Goal: Task Accomplishment & Management: Use online tool/utility

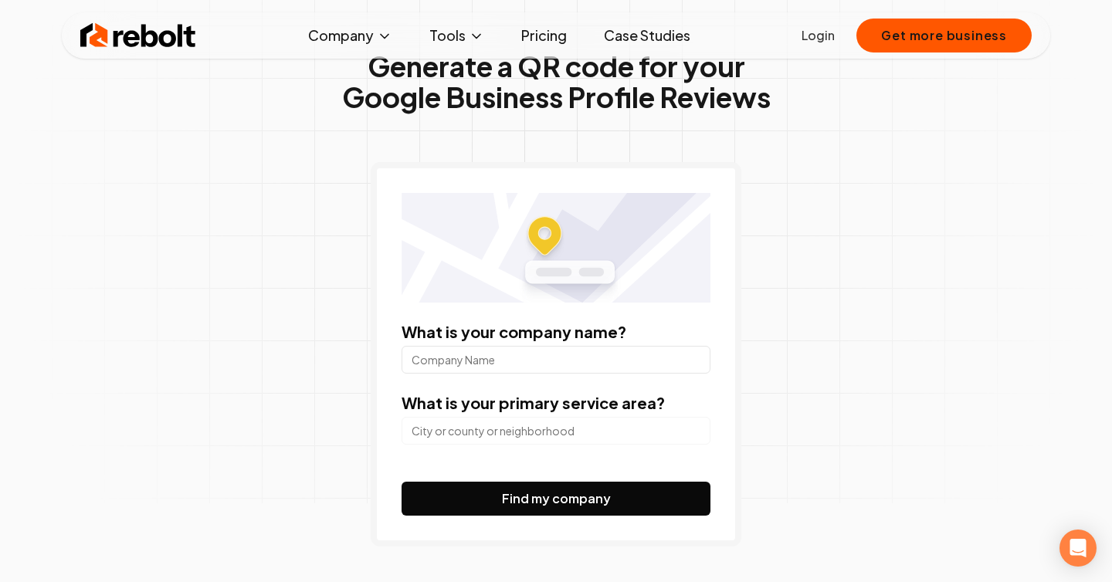
scroll to position [123, 0]
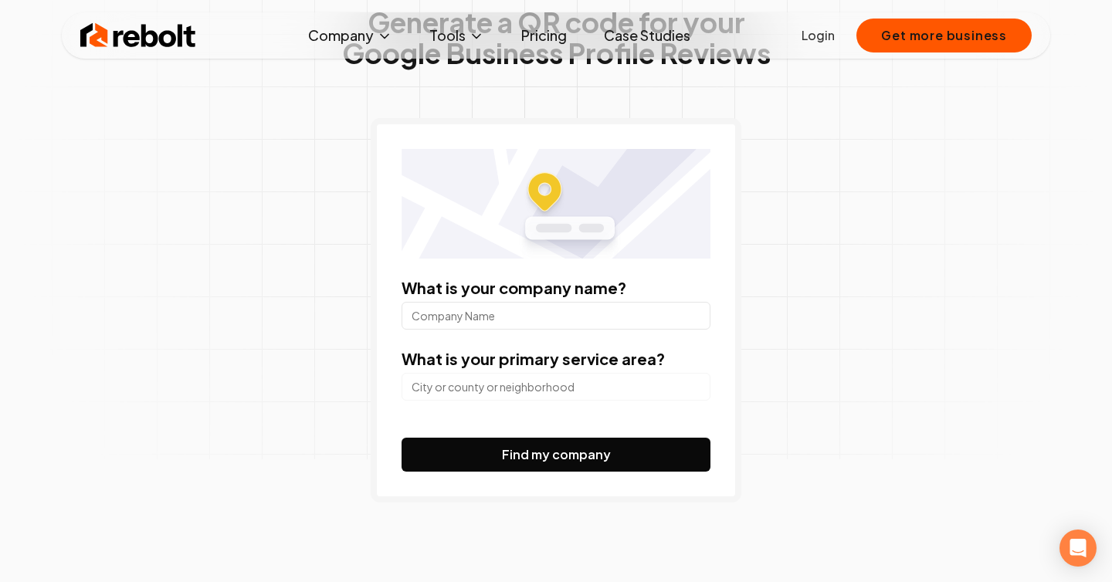
click at [518, 305] on input "What is your company name?" at bounding box center [556, 316] width 309 height 28
type input "ucla medical"
click at [534, 378] on input "search" at bounding box center [556, 387] width 309 height 28
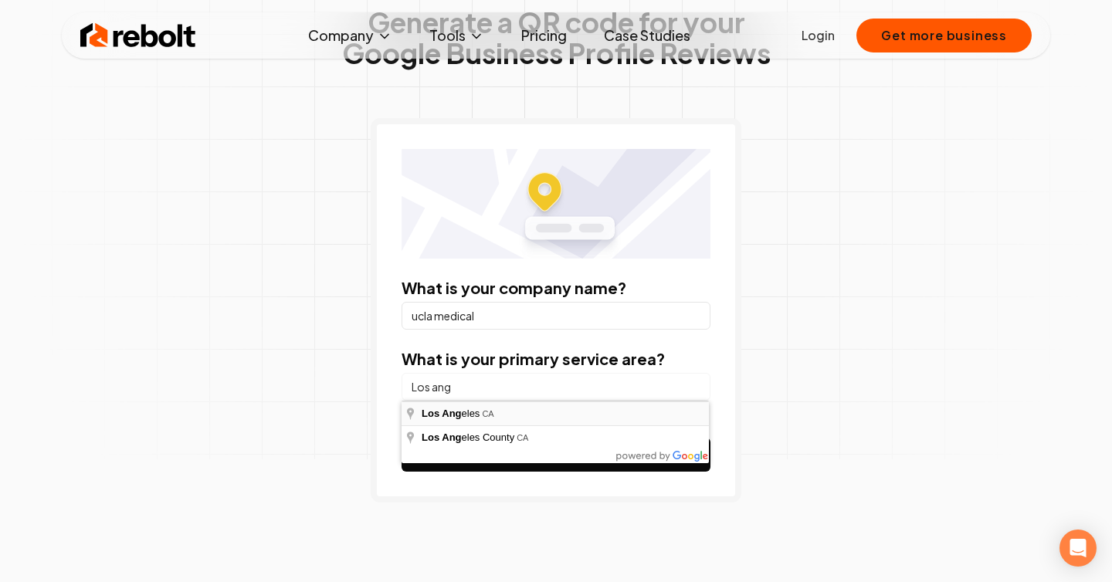
type input "[GEOGRAPHIC_DATA], [GEOGRAPHIC_DATA]"
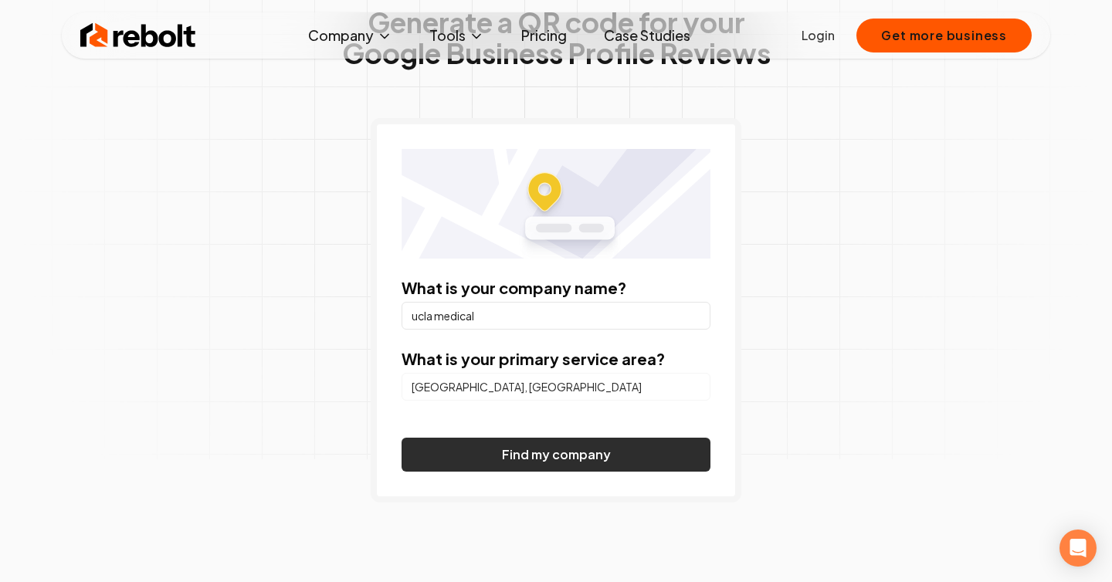
click at [553, 449] on button "Find my company" at bounding box center [556, 455] width 309 height 34
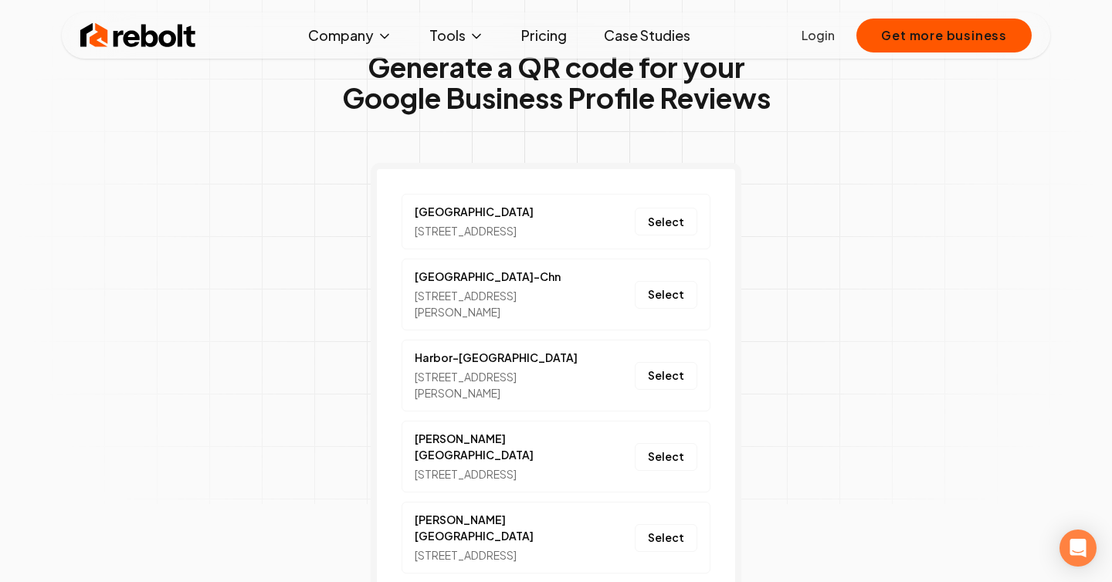
scroll to position [0, 0]
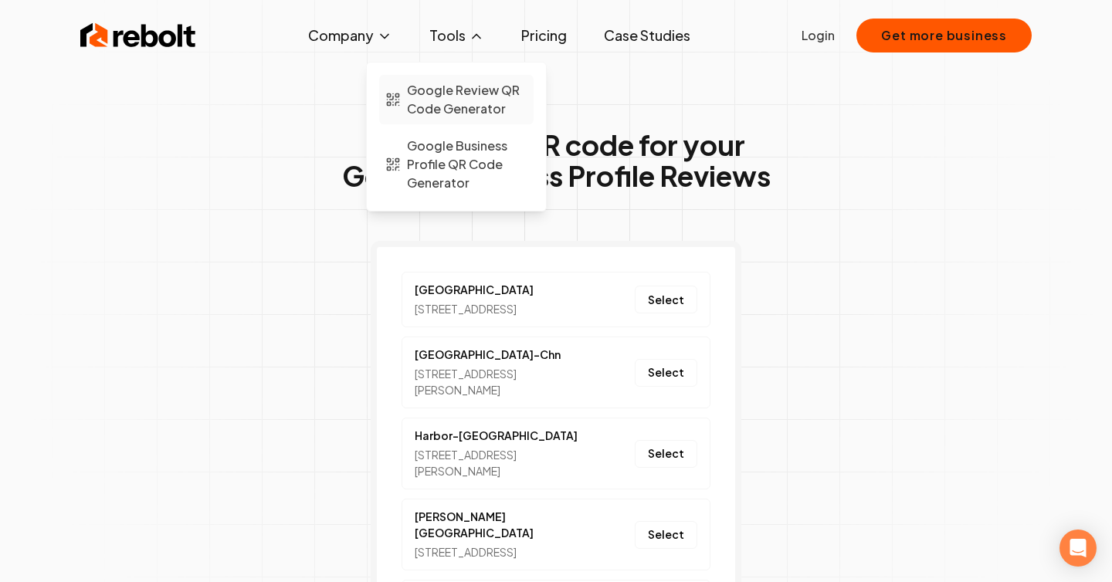
click at [468, 94] on span "Google Review QR Code Generator" at bounding box center [467, 99] width 120 height 37
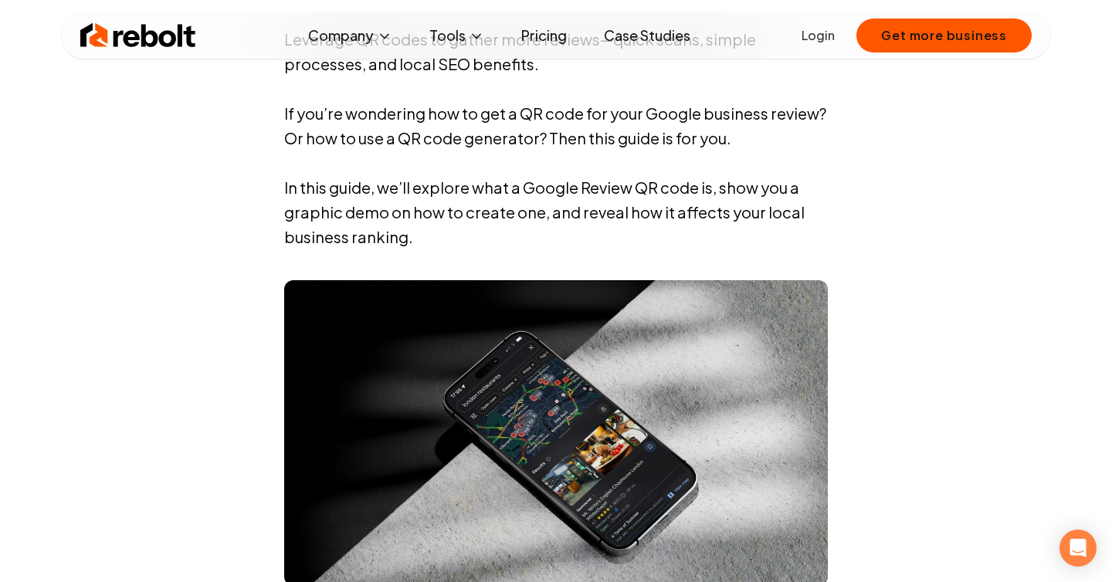
scroll to position [1304, 0]
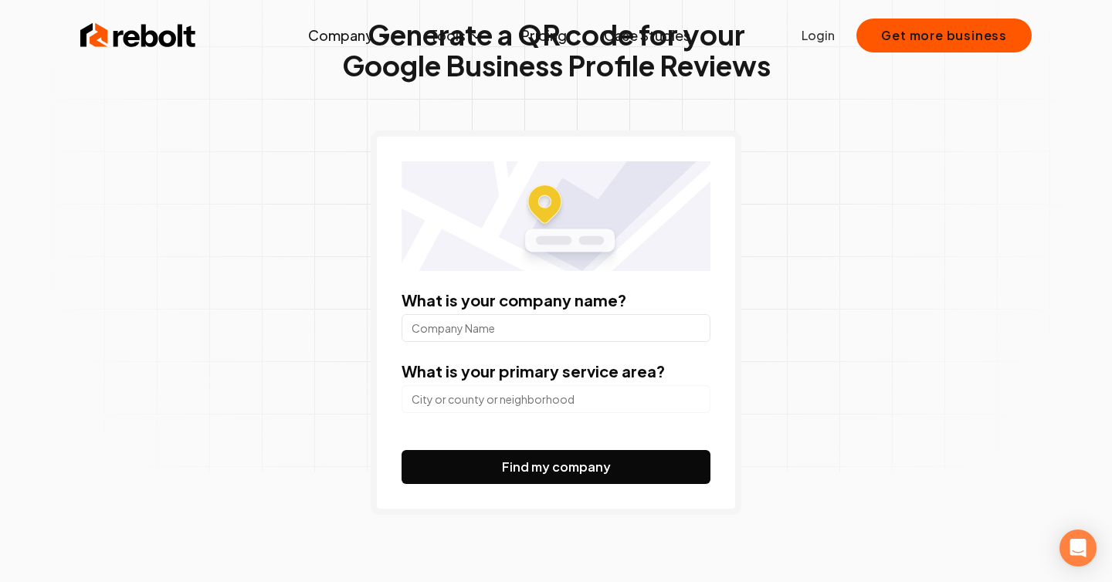
scroll to position [273, 0]
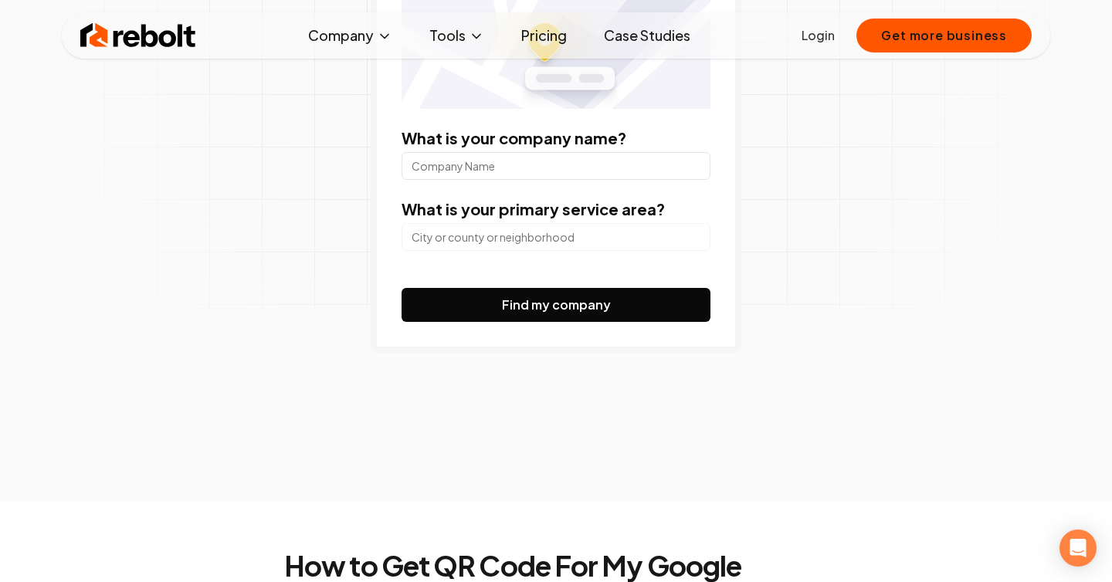
click at [504, 175] on input "What is your company name?" at bounding box center [556, 166] width 309 height 28
type input "[GEOGRAPHIC_DATA]"
click at [512, 243] on input "search" at bounding box center [556, 237] width 309 height 28
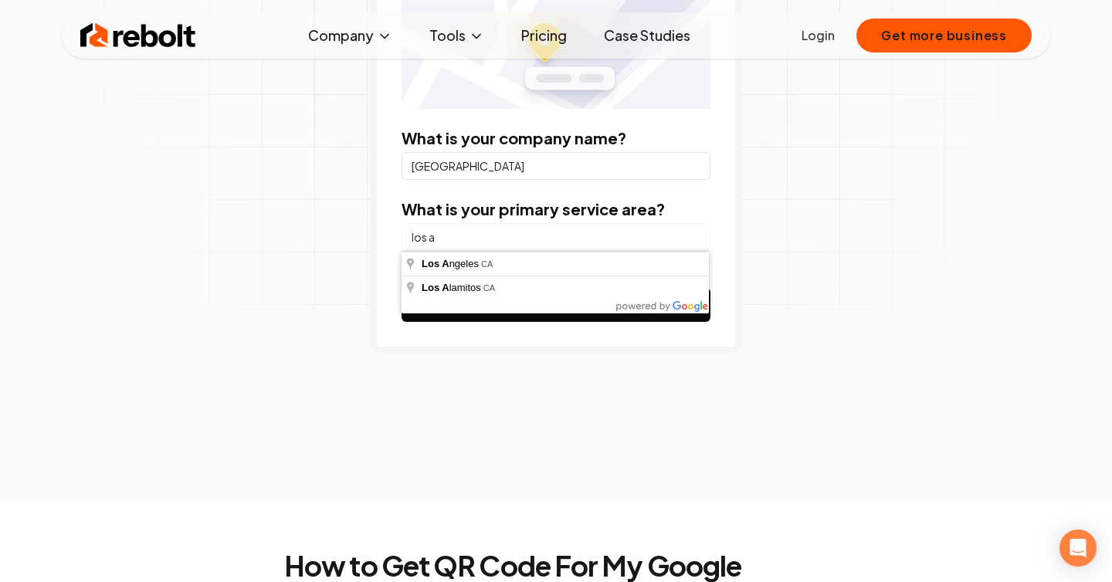
type input "[GEOGRAPHIC_DATA], [GEOGRAPHIC_DATA]"
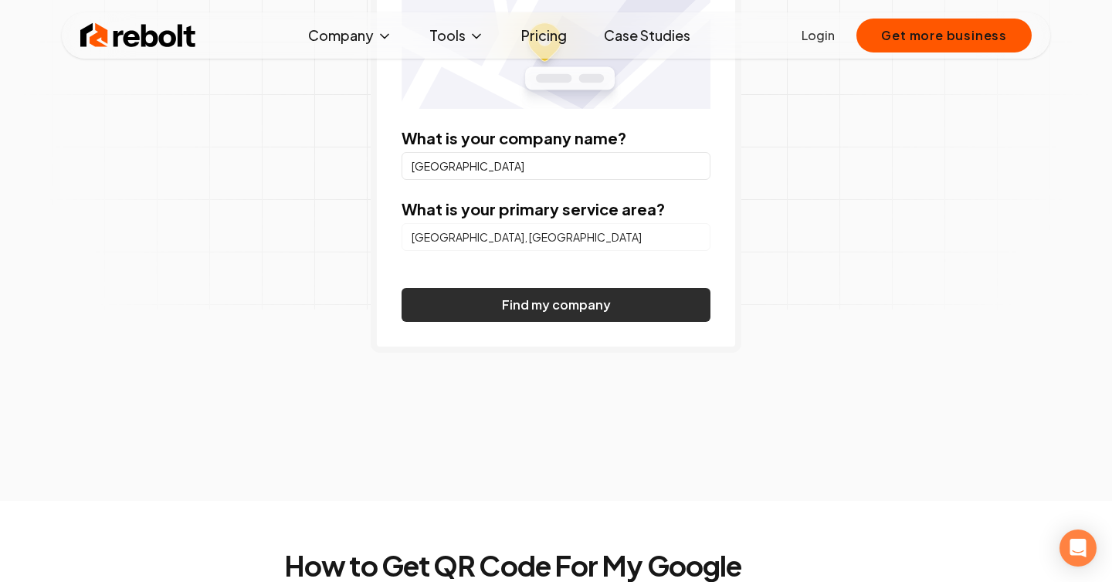
click at [542, 298] on button "Find my company" at bounding box center [556, 305] width 309 height 34
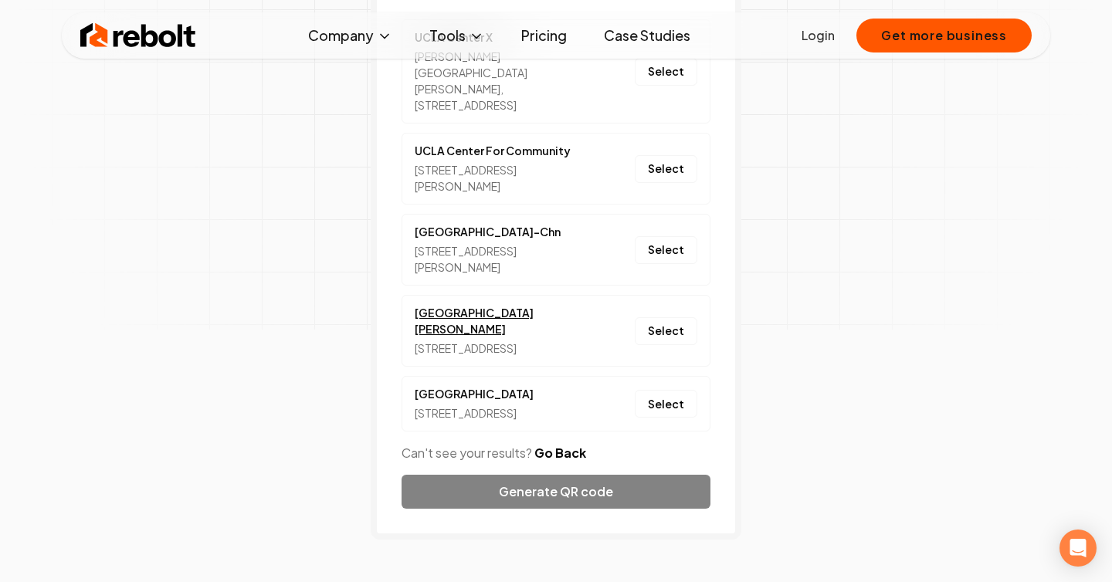
scroll to position [256, 0]
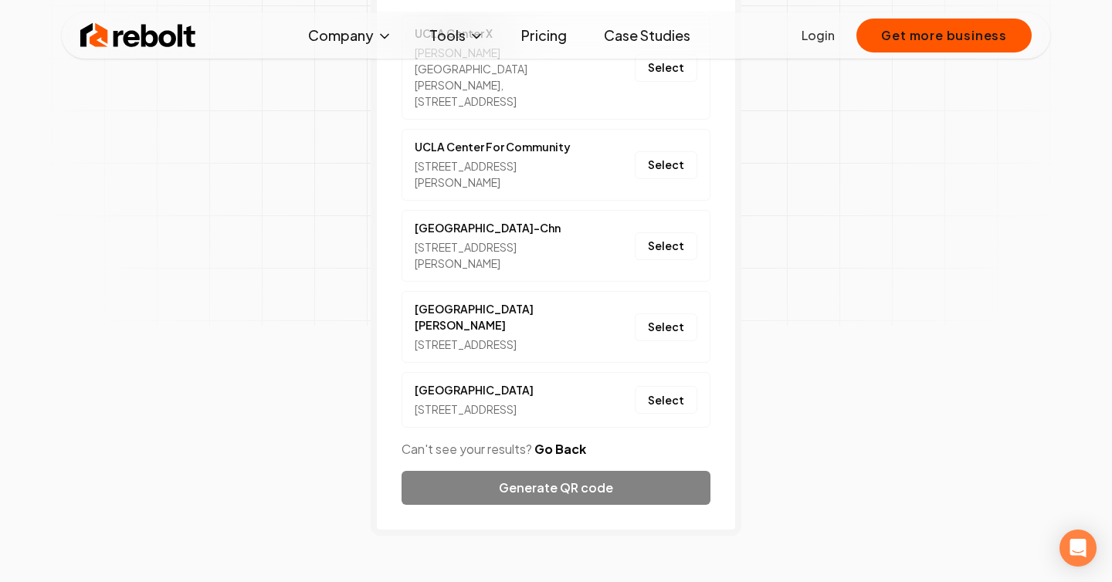
click at [552, 459] on button "Go Back" at bounding box center [560, 449] width 52 height 19
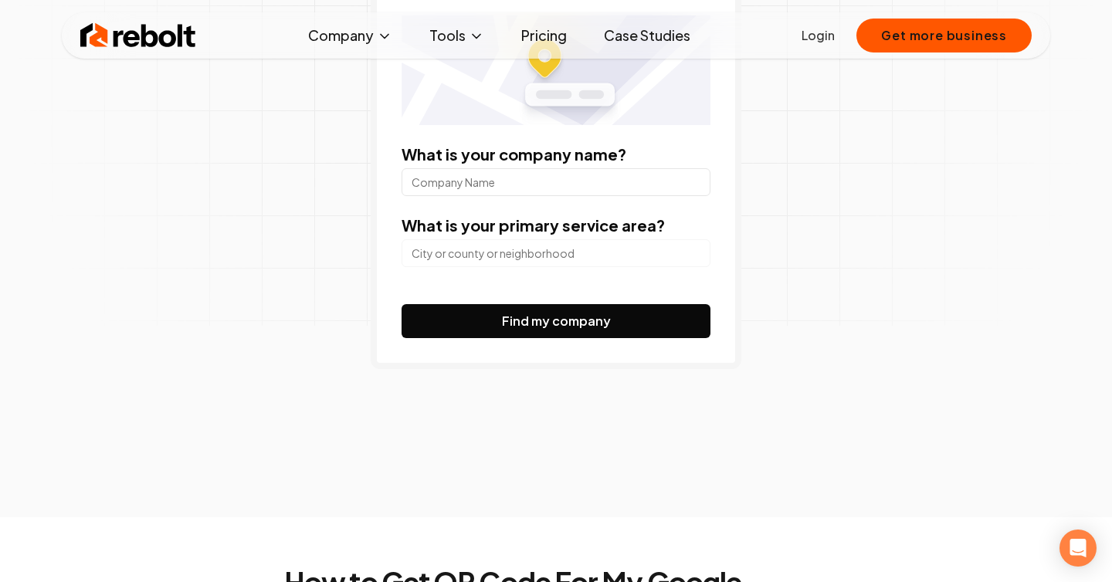
click at [544, 184] on input "What is your company name?" at bounding box center [556, 182] width 309 height 28
type input "ucla center for wound healing and limb"
click at [559, 263] on input "search" at bounding box center [556, 253] width 309 height 28
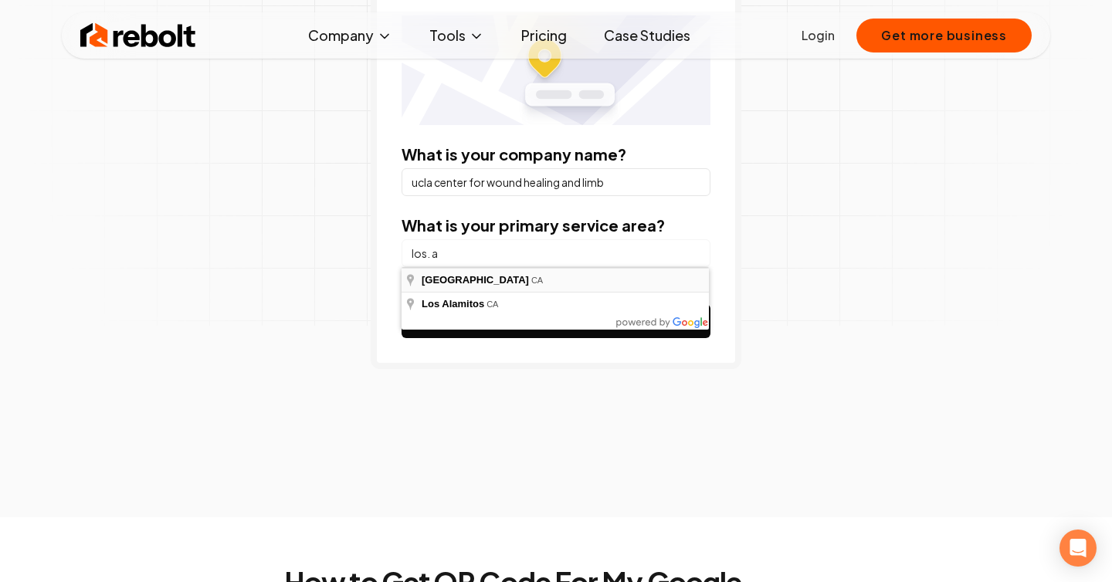
type input "[GEOGRAPHIC_DATA], [GEOGRAPHIC_DATA]"
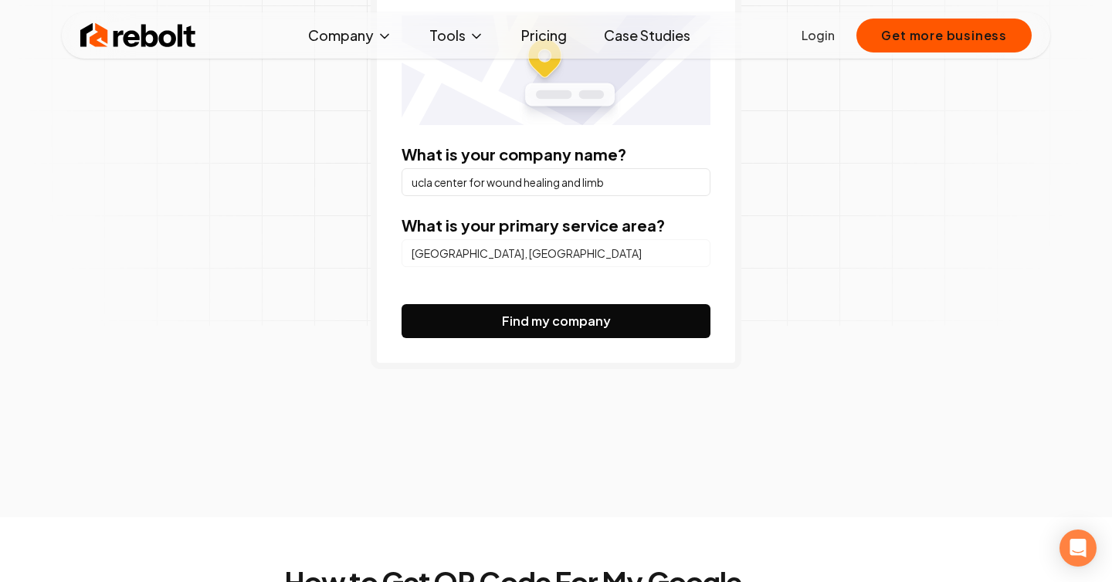
click at [559, 320] on button "Find my company" at bounding box center [556, 321] width 309 height 34
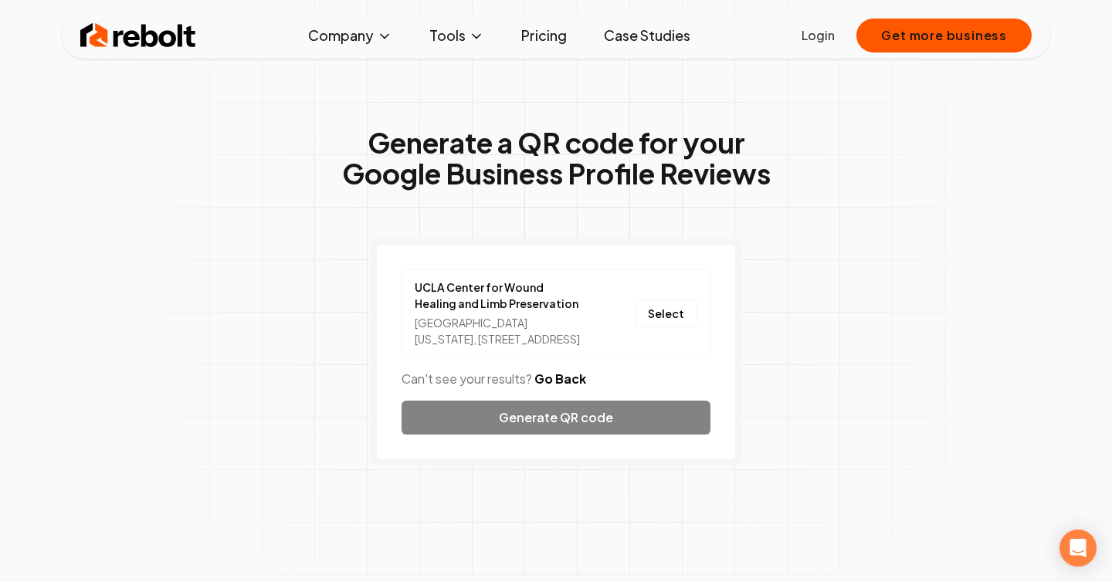
scroll to position [0, 0]
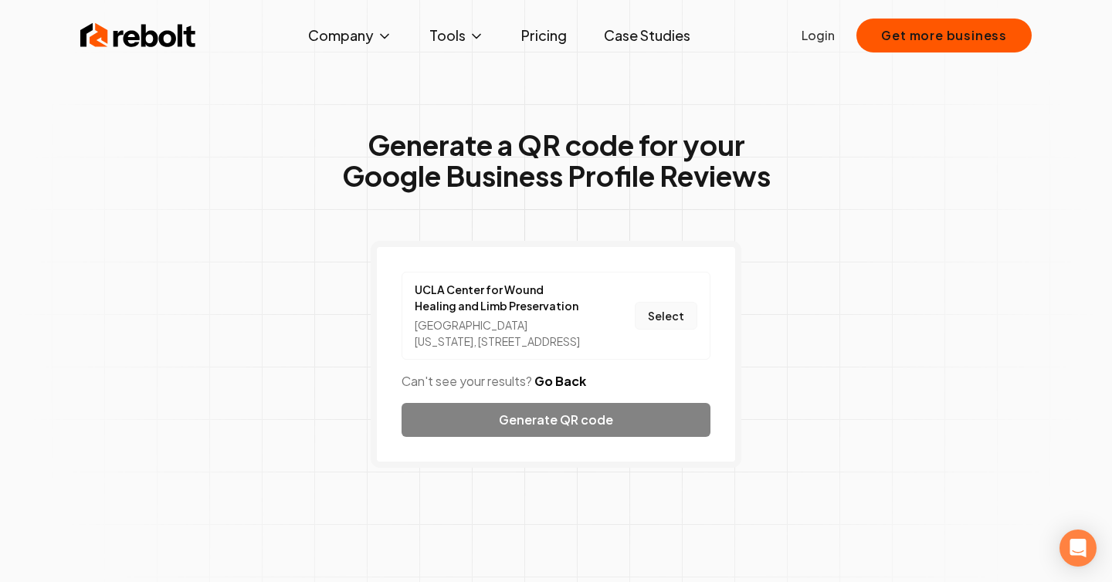
click at [683, 326] on button "Select" at bounding box center [666, 316] width 63 height 28
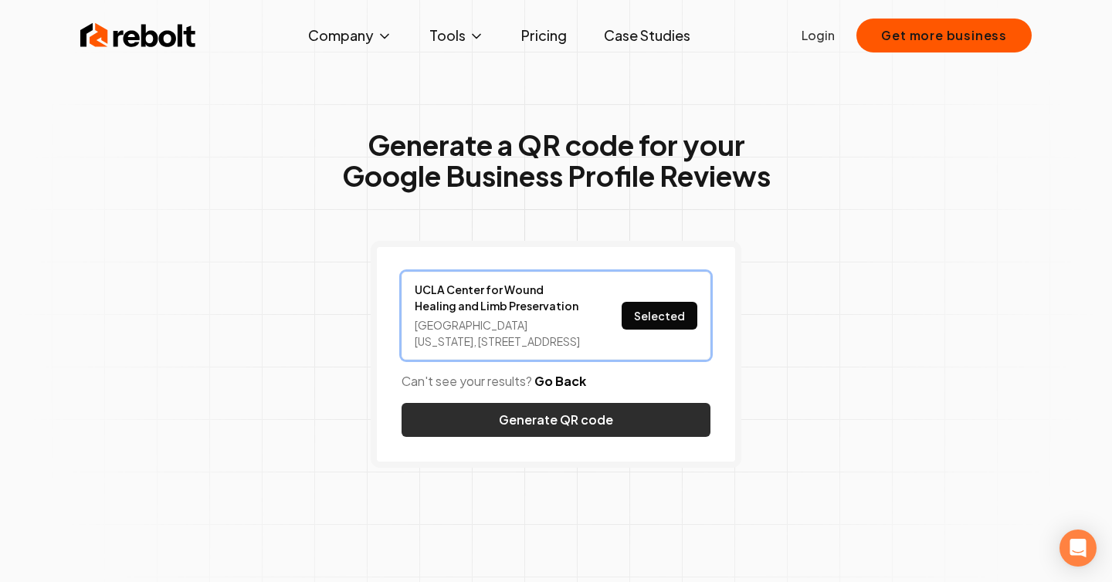
click at [640, 427] on button "Generate QR code" at bounding box center [556, 420] width 309 height 34
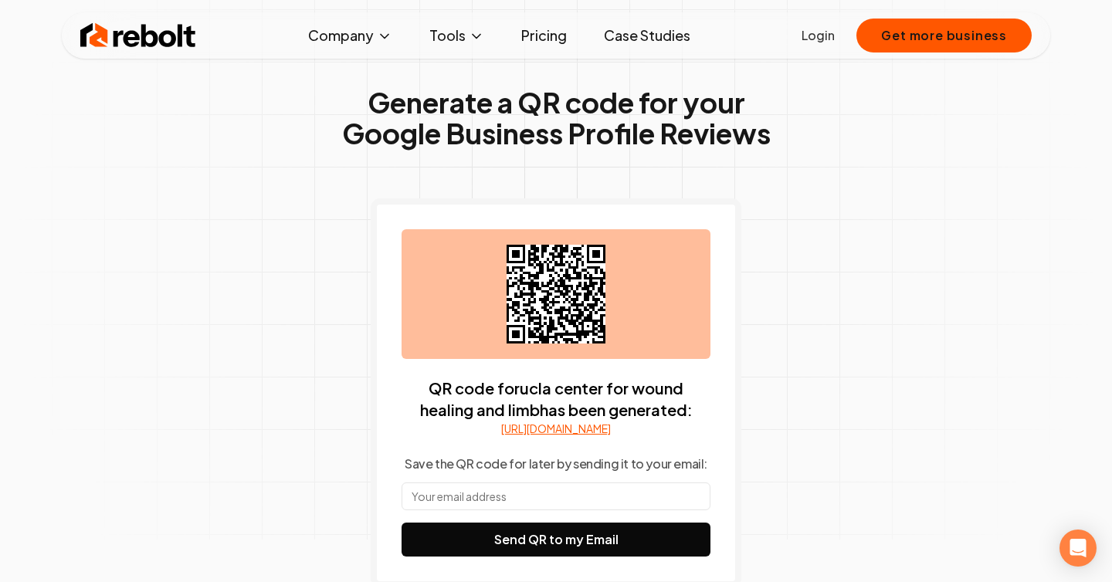
scroll to position [58, 0]
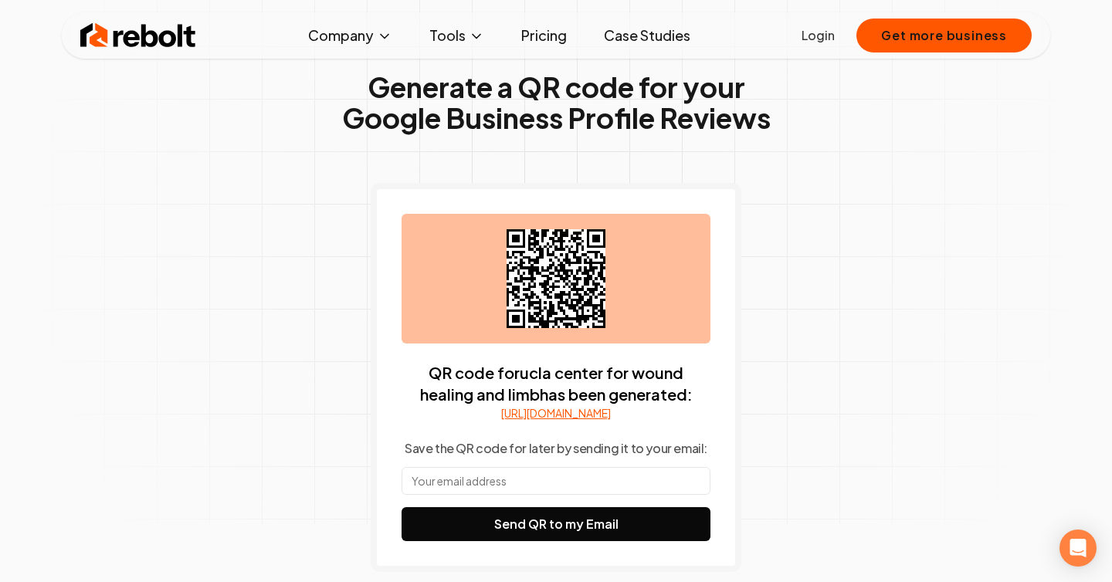
click at [504, 421] on link "https://search.google.com/local/writereview?placeid=ChIJ0bmaOoS8woAR1RHyosbMnxo" at bounding box center [556, 412] width 110 height 15
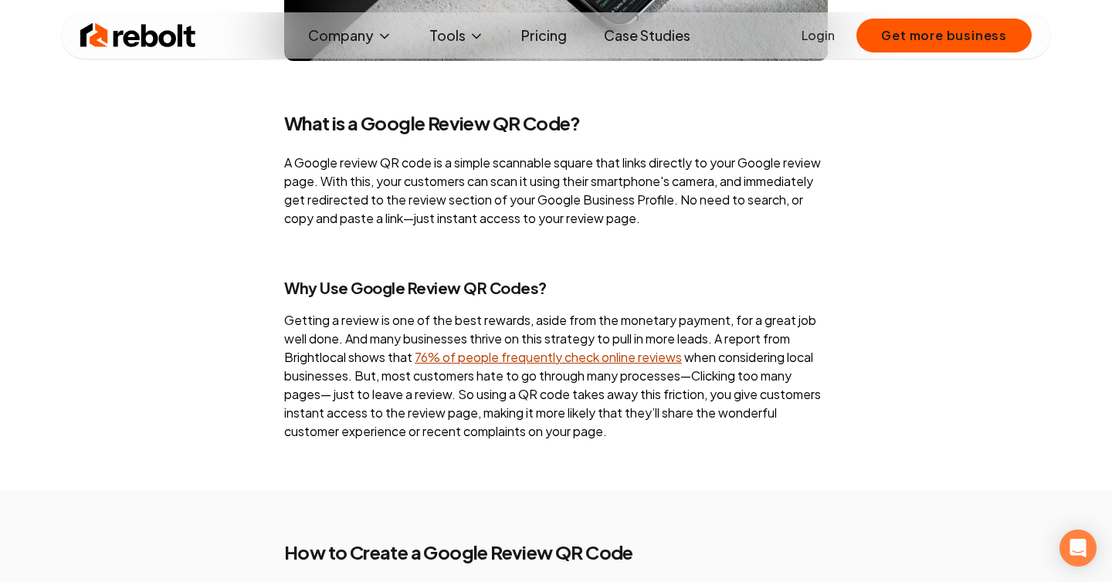
scroll to position [1686, 0]
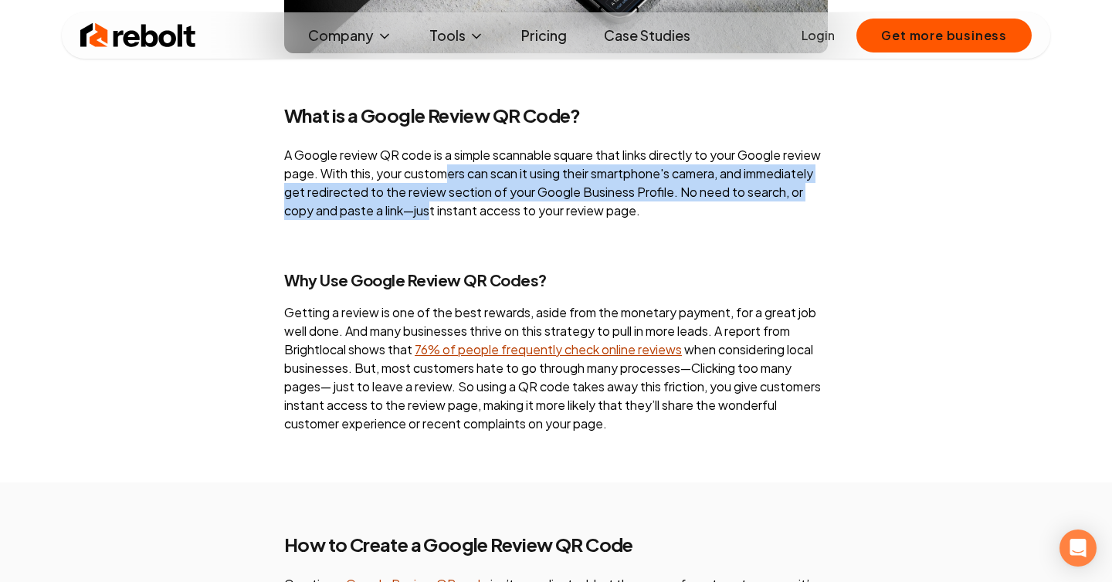
drag, startPoint x: 490, startPoint y: 181, endPoint x: 490, endPoint y: 222, distance: 40.2
click at [490, 220] on p "A Google review QR code is a simple scannable square that links directly to you…" at bounding box center [556, 183] width 544 height 74
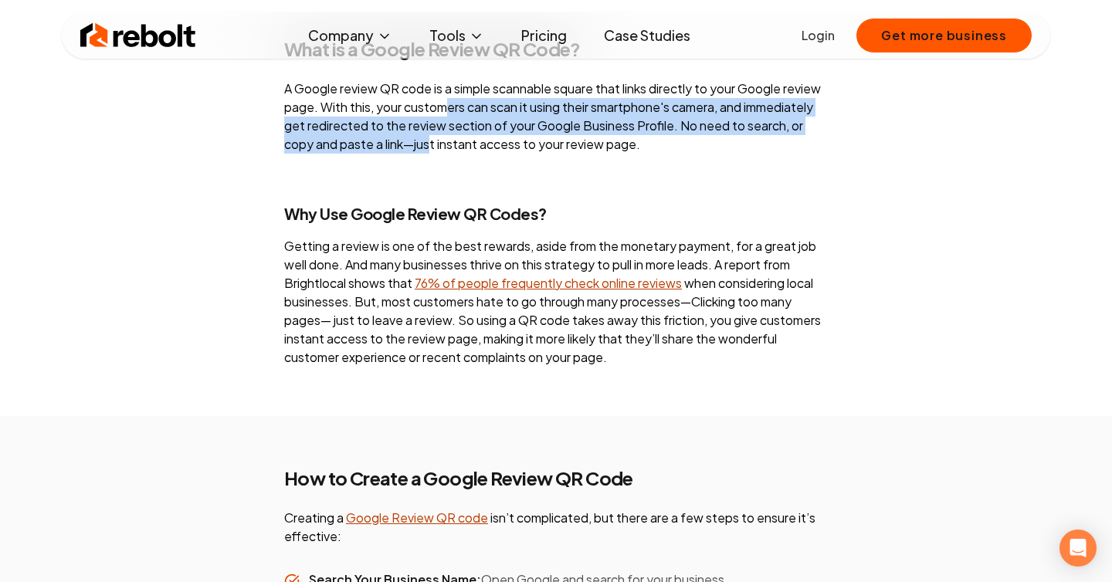
scroll to position [1779, 0]
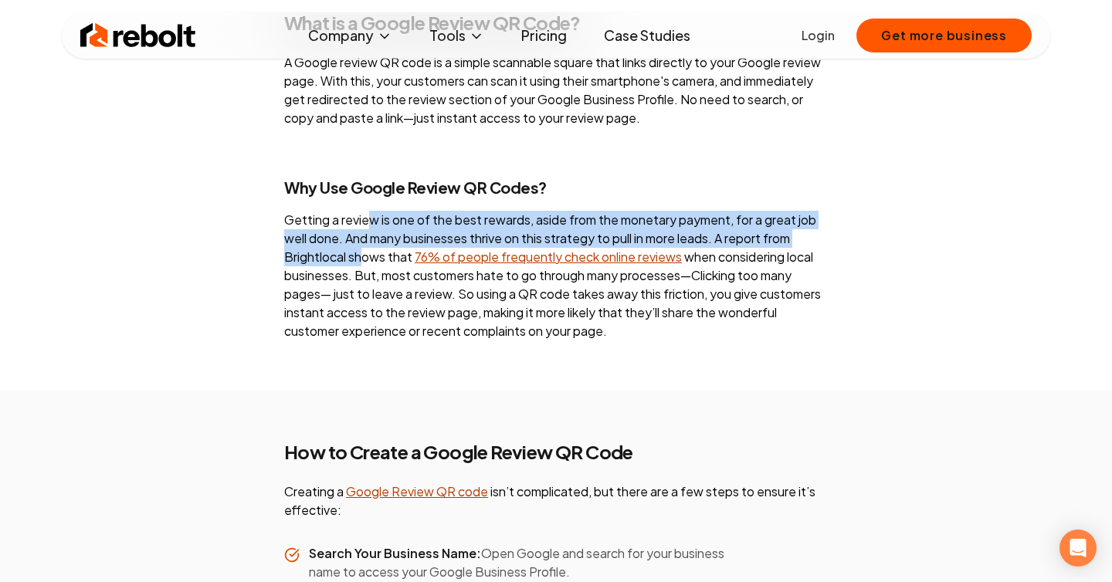
drag, startPoint x: 366, startPoint y: 244, endPoint x: 361, endPoint y: 276, distance: 32.9
click at [361, 276] on p "Getting a review is one of the best rewards, aside from the monetary payment, f…" at bounding box center [556, 276] width 544 height 130
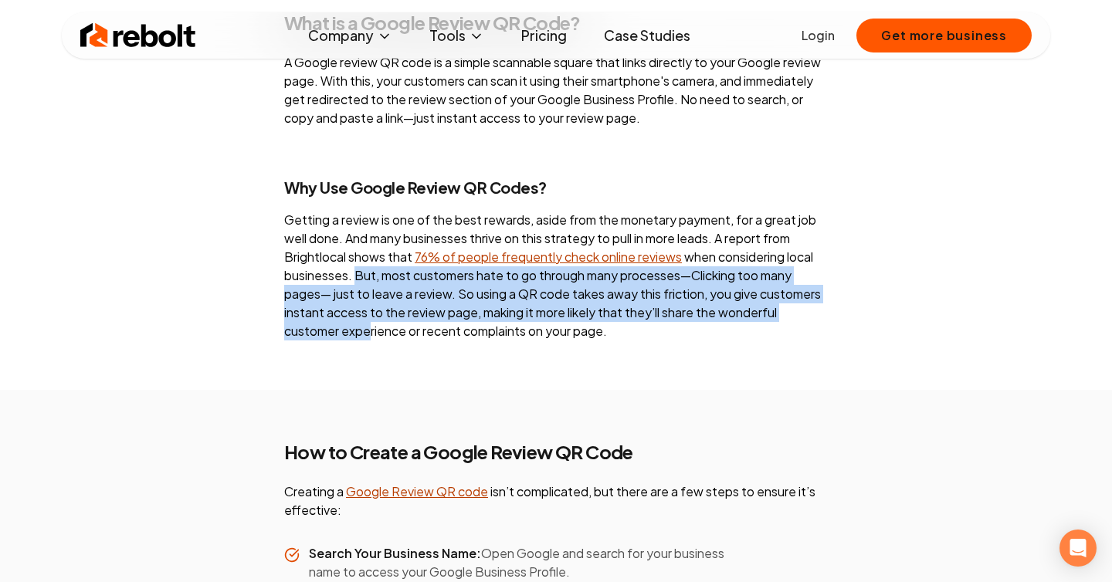
drag, startPoint x: 358, startPoint y: 291, endPoint x: 369, endPoint y: 356, distance: 65.9
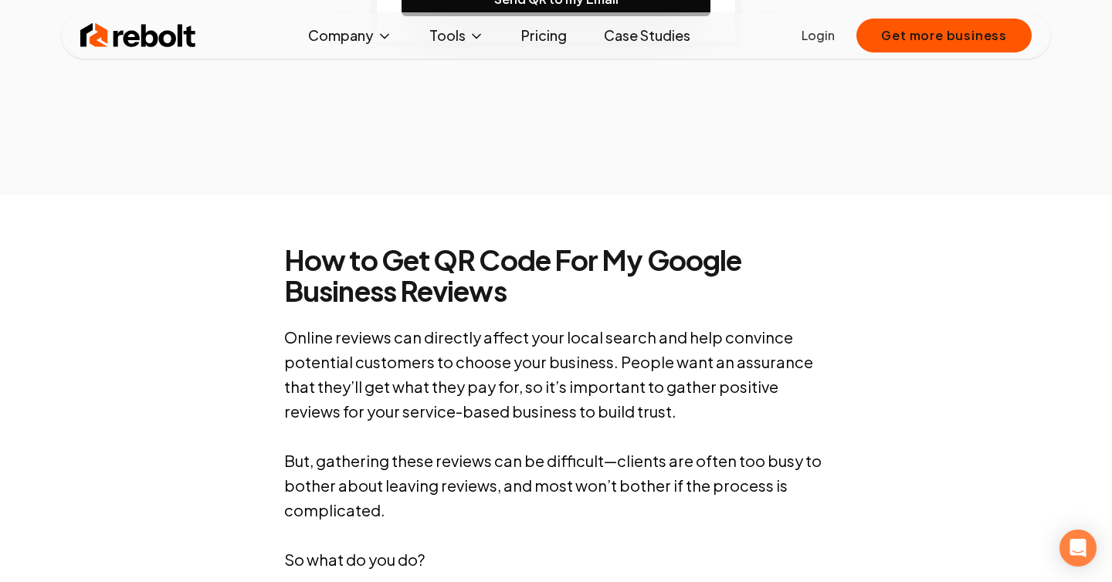
scroll to position [0, 0]
